Goal: Task Accomplishment & Management: Use online tool/utility

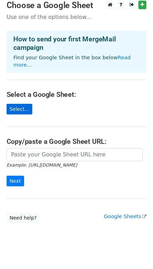
scroll to position [6, 0]
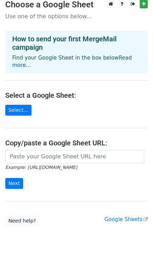
click at [118, 58] on link "Read more..." at bounding box center [72, 62] width 120 height 14
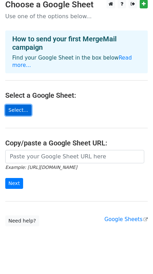
click at [21, 108] on link "Select..." at bounding box center [18, 110] width 26 height 11
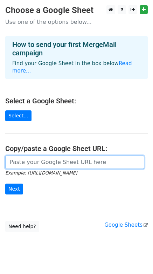
click at [38, 158] on input "url" at bounding box center [74, 162] width 139 height 13
paste input "https://docs.google.com/spreadsheets/d/14B4U_DkBokcGPaANmMz5Wa8ATwaduSK_-qQHRi2…"
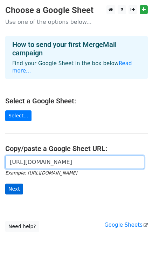
type input "https://docs.google.com/spreadsheets/d/14B4U_DkBokcGPaANmMz5Wa8ATwaduSK_-qQHRi2…"
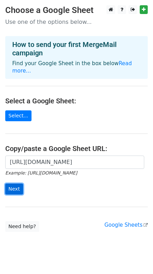
click at [17, 184] on input "Next" at bounding box center [14, 189] width 18 height 11
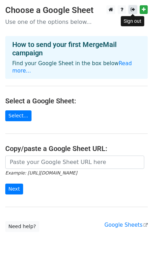
click at [136, 11] on link at bounding box center [133, 9] width 9 height 9
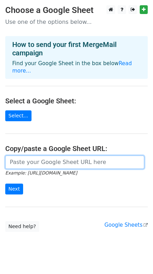
click at [52, 156] on input "url" at bounding box center [74, 162] width 139 height 13
paste input "[URL][DOMAIN_NAME]"
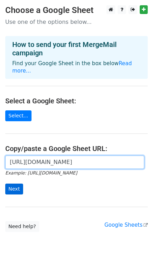
type input "[URL][DOMAIN_NAME]"
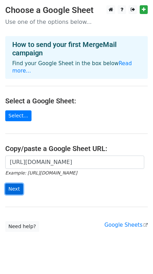
click at [19, 184] on input "Next" at bounding box center [14, 189] width 18 height 11
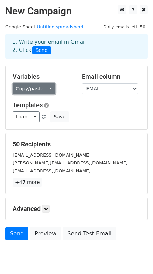
click at [45, 91] on link "Copy/paste..." at bounding box center [34, 88] width 43 height 11
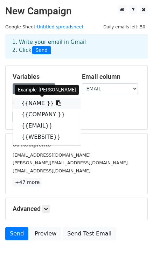
click at [46, 102] on link "{{NAME }}" at bounding box center [47, 103] width 68 height 11
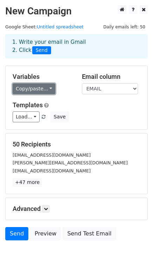
click at [24, 93] on link "Copy/paste..." at bounding box center [34, 88] width 43 height 11
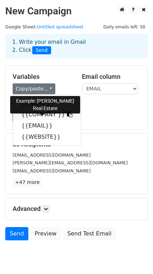
click at [37, 114] on link "{{COMPANY }}" at bounding box center [47, 114] width 68 height 11
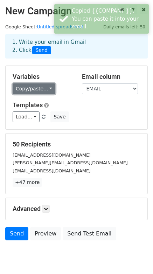
click at [39, 94] on link "Copy/paste..." at bounding box center [34, 88] width 43 height 11
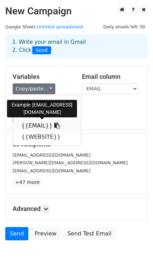
click at [39, 126] on link "{{EMAIL}}" at bounding box center [47, 125] width 68 height 11
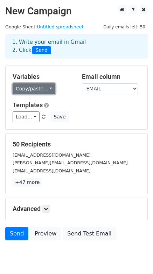
click at [44, 90] on link "Copy/paste..." at bounding box center [34, 88] width 43 height 11
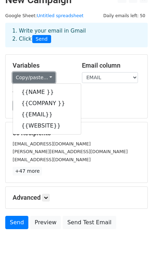
scroll to position [11, 0]
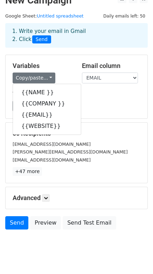
click at [95, 108] on div "Load... No templates saved Save" at bounding box center [76, 106] width 138 height 11
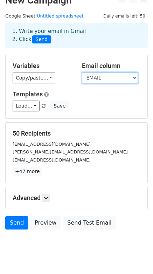
click at [121, 80] on select "NAME COMPANY EMAIL WEBSITE" at bounding box center [110, 78] width 56 height 11
click at [104, 101] on div "Load... No templates saved Save" at bounding box center [76, 106] width 138 height 11
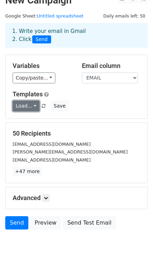
click at [30, 106] on link "Load..." at bounding box center [26, 106] width 27 height 11
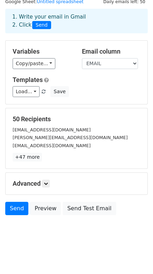
click at [47, 176] on div "Advanced Tracking Track Opens UTM Codes Track Clicks Filters Only include sprea…" at bounding box center [77, 184] width 142 height 22
click at [47, 180] on link at bounding box center [46, 184] width 8 height 8
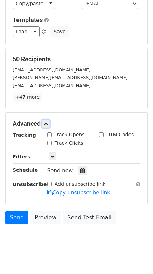
scroll to position [93, 0]
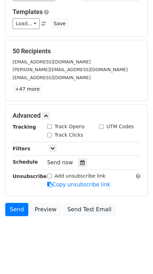
click at [49, 128] on input "Track Opens" at bounding box center [49, 126] width 5 height 5
checkbox input "true"
click at [50, 134] on input "Track Clicks" at bounding box center [49, 135] width 5 height 5
checkbox input "true"
click at [101, 126] on input "UTM Codes" at bounding box center [101, 126] width 5 height 5
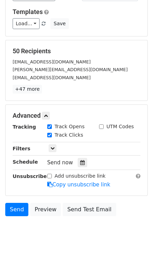
checkbox input "true"
click at [53, 146] on icon at bounding box center [52, 148] width 4 height 4
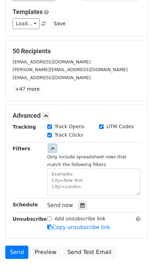
click at [53, 146] on icon at bounding box center [52, 148] width 4 height 4
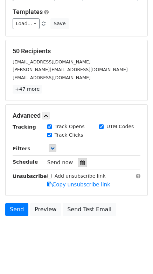
click at [80, 162] on icon at bounding box center [82, 162] width 5 height 5
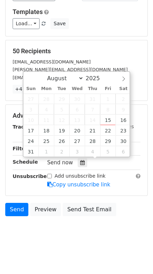
click at [105, 158] on div "Send now" at bounding box center [88, 162] width 82 height 9
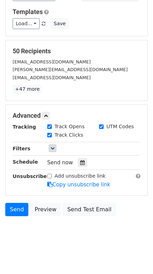
click at [49, 174] on input "Add unsubscribe link" at bounding box center [49, 176] width 5 height 5
checkbox input "true"
click at [85, 183] on link "Copy unsubscribe link" at bounding box center [78, 184] width 63 height 6
click at [59, 163] on span "Send now" at bounding box center [60, 162] width 26 height 6
click at [78, 164] on div at bounding box center [82, 162] width 9 height 9
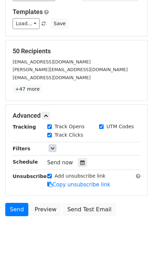
click at [92, 223] on body "New Campaign Daily emails left: 50 Google Sheet: Untitled spreadsheet 1. Write …" at bounding box center [76, 80] width 153 height 336
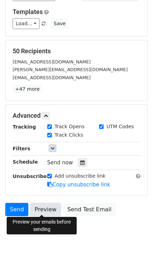
click at [38, 211] on link "Preview" at bounding box center [45, 209] width 31 height 13
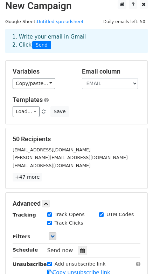
scroll to position [0, 0]
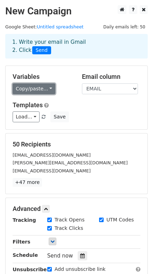
click at [41, 90] on link "Copy/paste..." at bounding box center [34, 88] width 43 height 11
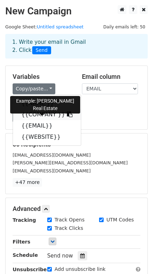
click at [50, 116] on link "{{COMPANY }}" at bounding box center [47, 114] width 68 height 11
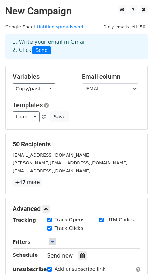
scroll to position [93, 0]
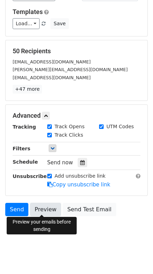
click at [43, 206] on link "Preview" at bounding box center [45, 209] width 31 height 13
click at [80, 162] on icon at bounding box center [82, 162] width 5 height 5
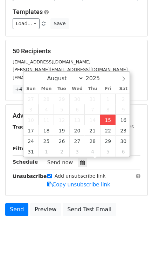
type input "2025-08-15 15:53"
type input "03"
type input "53"
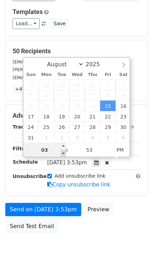
click at [63, 150] on span at bounding box center [63, 153] width 5 height 7
click at [49, 152] on input "03" at bounding box center [44, 150] width 43 height 14
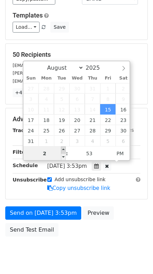
scroll to position [90, 0]
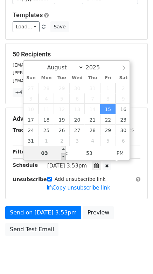
click at [64, 154] on span at bounding box center [63, 156] width 5 height 7
click at [63, 154] on span at bounding box center [63, 156] width 5 height 7
type input "03"
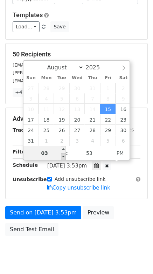
click at [63, 154] on span at bounding box center [63, 156] width 5 height 7
type input "2025-08-15 16:53"
type input "04"
click at [62, 152] on span at bounding box center [63, 149] width 5 height 7
type input "2025-08-15 17:53"
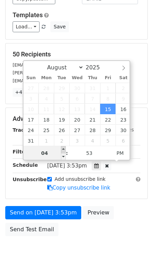
type input "05"
click at [62, 152] on span at bounding box center [63, 149] width 5 height 7
type input "2025-08-15 18:53"
type input "06"
click at [66, 151] on span at bounding box center [63, 149] width 5 height 7
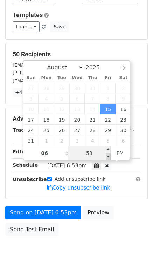
type input "2025-08-15 18:48"
type input "48"
click at [109, 157] on span at bounding box center [108, 156] width 5 height 7
type input "2025-08-15 18:43"
type input "43"
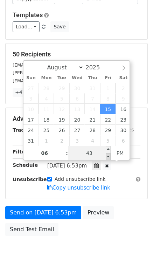
click at [109, 157] on span at bounding box center [108, 156] width 5 height 7
type input "2025-08-15 18:38"
type input "38"
click at [109, 157] on span at bounding box center [108, 156] width 5 height 7
type input "2025-08-15 18:33"
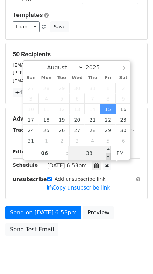
type input "33"
click at [109, 157] on span at bounding box center [108, 156] width 5 height 7
type input "2025-08-15 18:28"
type input "28"
click at [109, 157] on span at bounding box center [108, 156] width 5 height 7
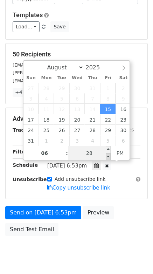
type input "2025-08-15 18:23"
type input "23"
click at [109, 157] on span at bounding box center [108, 156] width 5 height 7
type input "2025-08-15 18:18"
type input "18"
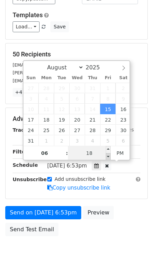
click at [109, 157] on span at bounding box center [108, 156] width 5 height 7
type input "2025-08-15 18:13"
type input "13"
click at [109, 157] on span at bounding box center [108, 156] width 5 height 7
type input "2025-08-15 18:08"
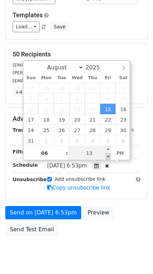
type input "08"
click at [109, 157] on span at bounding box center [108, 156] width 5 height 7
type input "2025-08-15 18:03"
type input "03"
click at [109, 157] on span at bounding box center [108, 156] width 5 height 7
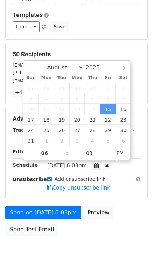
click at [88, 233] on div "Send on Aug 15 at 6:03pm Preview Send Test Email" at bounding box center [76, 223] width 153 height 34
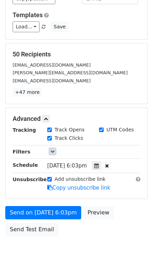
click at [83, 164] on span "Fri, Aug 15, 6:03pm" at bounding box center [67, 166] width 40 height 6
click at [99, 164] on icon at bounding box center [96, 165] width 5 height 5
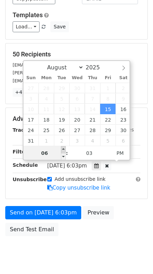
type input "2025-08-15 19:03"
type input "07"
click at [63, 147] on span at bounding box center [63, 149] width 5 height 7
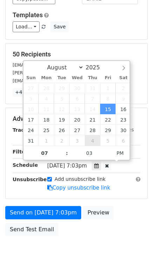
scroll to position [82, 0]
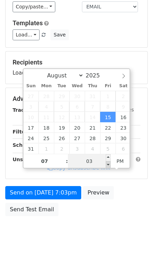
type input "2025-08-15 18:58"
type input "06"
type input "58"
click at [107, 162] on span at bounding box center [108, 164] width 5 height 7
type input "2025-08-15 19:00"
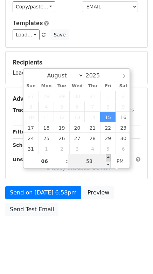
type input "07"
type input "00"
click at [108, 154] on span at bounding box center [108, 157] width 5 height 7
click at [87, 149] on span "Fri, Aug 15, 7:00pm" at bounding box center [67, 146] width 40 height 6
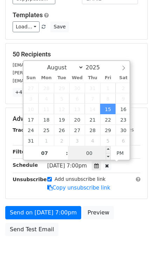
click at [95, 155] on input "00" at bounding box center [89, 153] width 43 height 14
type input "29"
type input "2025-08-15 19:29"
click at [92, 227] on div "Send on Aug 15 at 7:00pm Preview Send Test Email" at bounding box center [76, 223] width 153 height 34
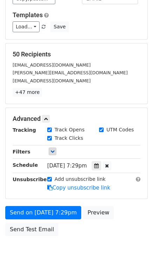
scroll to position [0, 0]
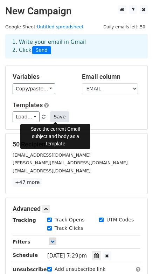
click at [52, 117] on button "Save" at bounding box center [59, 116] width 18 height 11
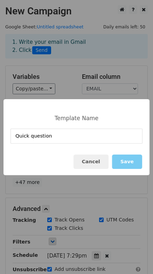
type input "Quick question"
click at [132, 160] on button "Save" at bounding box center [127, 162] width 30 height 14
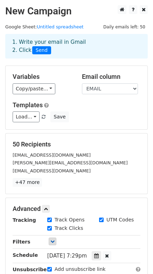
click at [140, 31] on main "New Campaign Daily emails left: 50 Google Sheet: Untitled spreadsheet 1. Write …" at bounding box center [76, 167] width 153 height 324
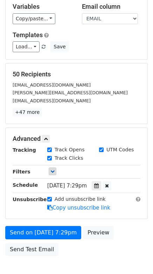
scroll to position [110, 0]
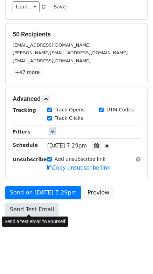
click at [33, 206] on link "Send Test Email" at bounding box center [31, 209] width 53 height 13
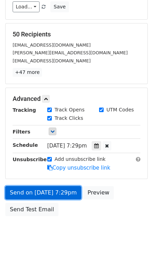
click at [35, 191] on link "Send on Aug 15 at 7:29pm" at bounding box center [43, 192] width 76 height 13
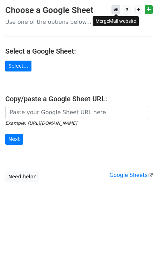
click at [115, 9] on icon at bounding box center [116, 9] width 5 height 5
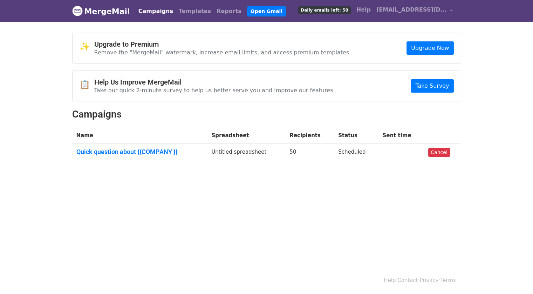
click at [344, 8] on span "Daily emails left: 50" at bounding box center [324, 10] width 52 height 8
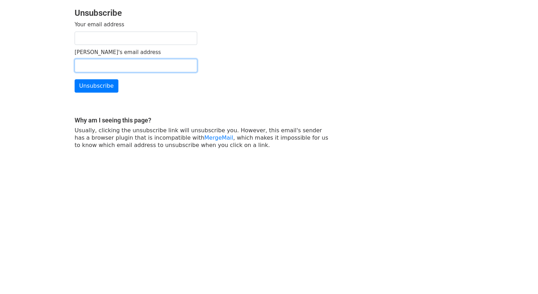
click at [124, 68] on input "[PERSON_NAME]'s email address" at bounding box center [136, 65] width 123 height 13
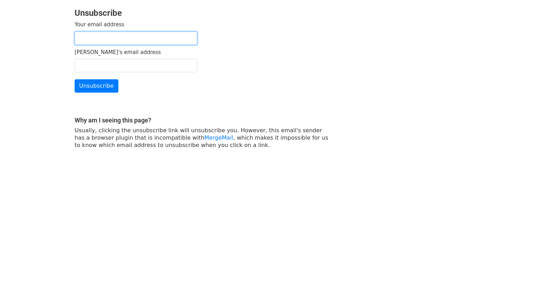
click at [133, 42] on input "Your email address" at bounding box center [136, 38] width 123 height 13
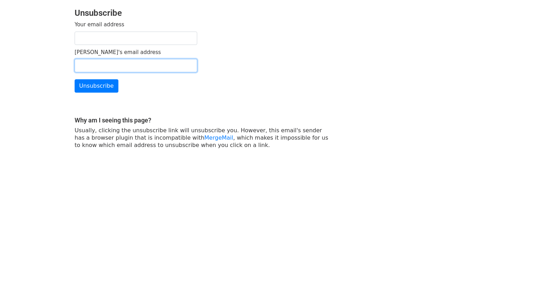
click at [126, 68] on input "[PERSON_NAME]'s email address" at bounding box center [136, 65] width 123 height 13
click at [231, 95] on div "Why am I seeing this page? Usually, clicking the unsubscribe link will unsubscr…" at bounding box center [202, 120] width 266 height 56
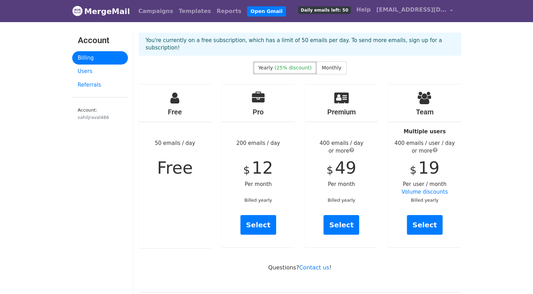
drag, startPoint x: 188, startPoint y: 138, endPoint x: 209, endPoint y: 136, distance: 20.8
click at [209, 136] on div "Free 50 emails / day Free" at bounding box center [175, 165] width 73 height 163
click at [206, 137] on div "Free 50 emails / day Free" at bounding box center [175, 165] width 73 height 163
drag, startPoint x: 245, startPoint y: 134, endPoint x: 317, endPoint y: 139, distance: 72.0
click at [298, 139] on div "Pro 200 emails / day $ 12 Per month Billed yearly Select" at bounding box center [258, 166] width 83 height 164
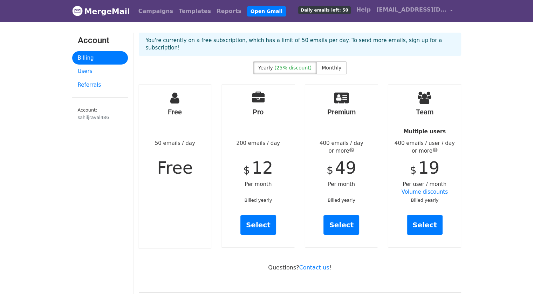
click at [200, 148] on div "Free 50 emails / day Free" at bounding box center [175, 165] width 73 height 163
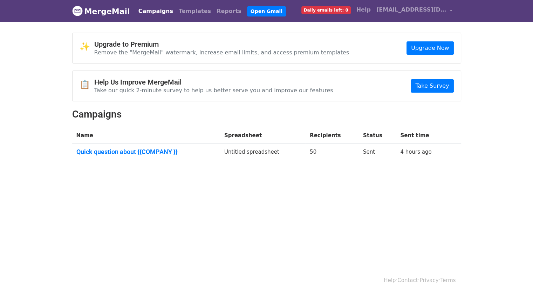
scroll to position [1, 0]
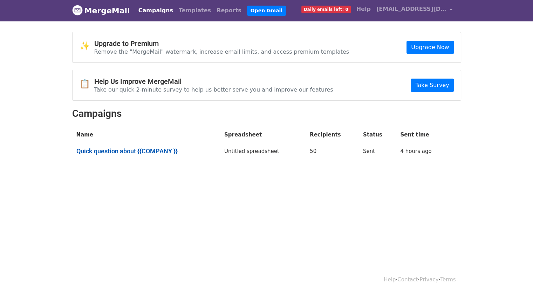
click at [147, 149] on link "Quick question about {{COMPANY }}" at bounding box center [145, 151] width 139 height 8
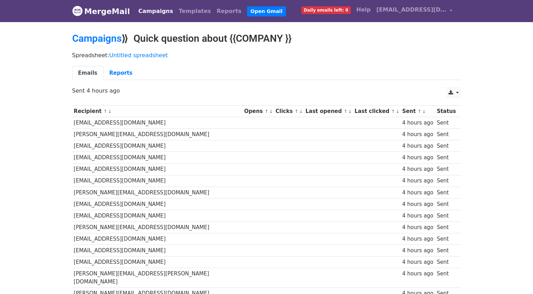
click at [353, 117] on td at bounding box center [377, 123] width 48 height 12
click at [353, 107] on th "Last clicked ↑ ↓" at bounding box center [377, 111] width 48 height 12
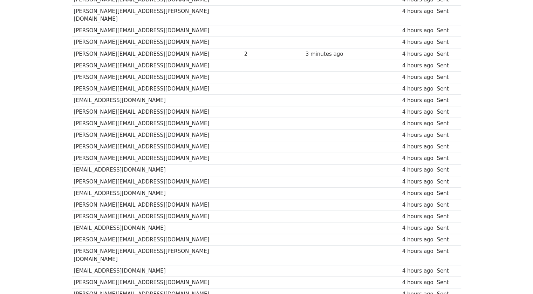
scroll to position [377, 0]
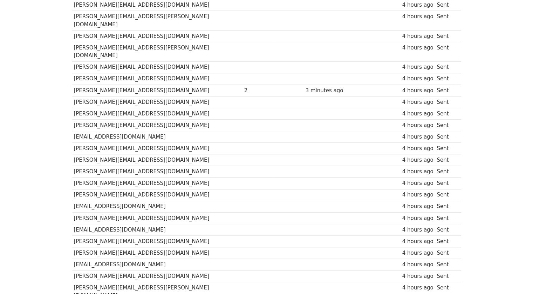
click at [142, 84] on td "[PERSON_NAME][EMAIL_ADDRESS][DOMAIN_NAME]" at bounding box center [157, 90] width 170 height 12
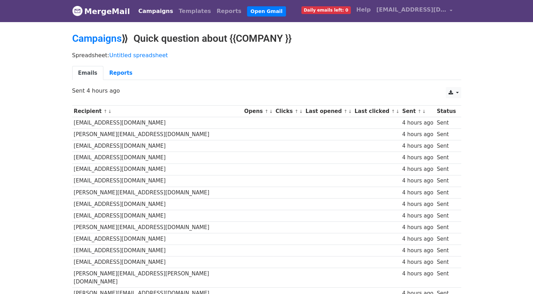
click at [159, 10] on link "Campaigns" at bounding box center [156, 11] width 40 height 14
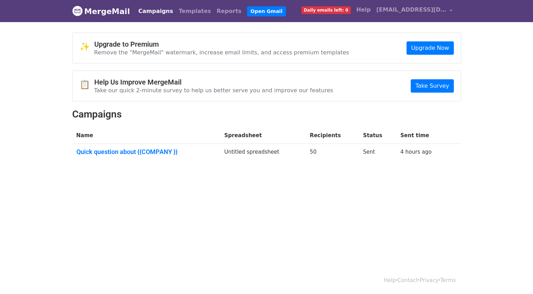
drag, startPoint x: 358, startPoint y: 150, endPoint x: 315, endPoint y: 162, distance: 45.1
click at [315, 162] on div "✨ Upgrade to Premium Remove the "MergeMail" watermark, increase email limits, a…" at bounding box center [266, 101] width 399 height 136
drag, startPoint x: 170, startPoint y: 153, endPoint x: 139, endPoint y: 171, distance: 35.5
click at [139, 171] on body "MergeMail Campaigns Templates Reports Open Gmail Daily emails left: 0 Help sahi…" at bounding box center [266, 98] width 533 height 196
